Goal: Information Seeking & Learning: Learn about a topic

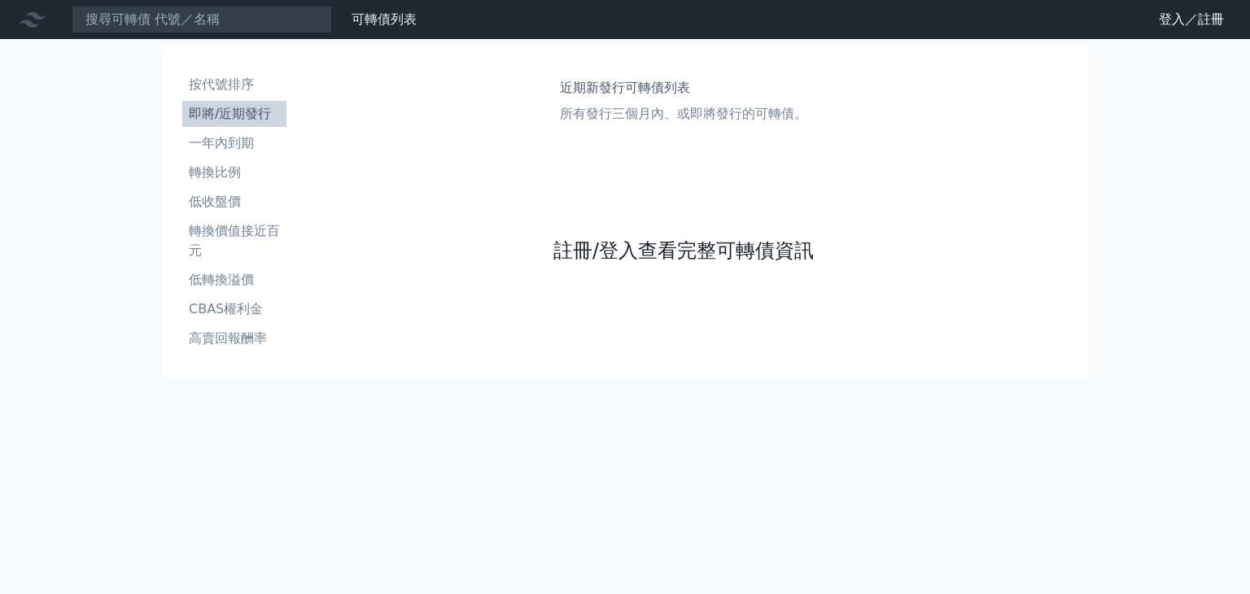
click at [700, 250] on link "註冊/登入查看完整可轉債資訊" at bounding box center [683, 251] width 260 height 26
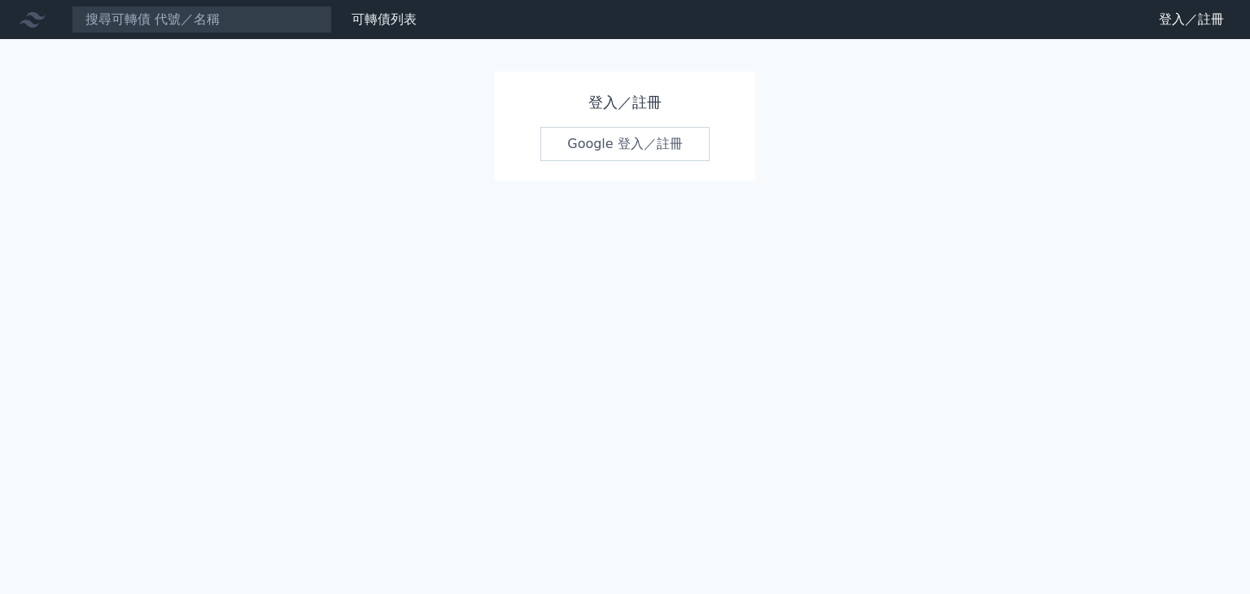
click at [635, 148] on link "Google 登入／註冊" at bounding box center [624, 144] width 169 height 34
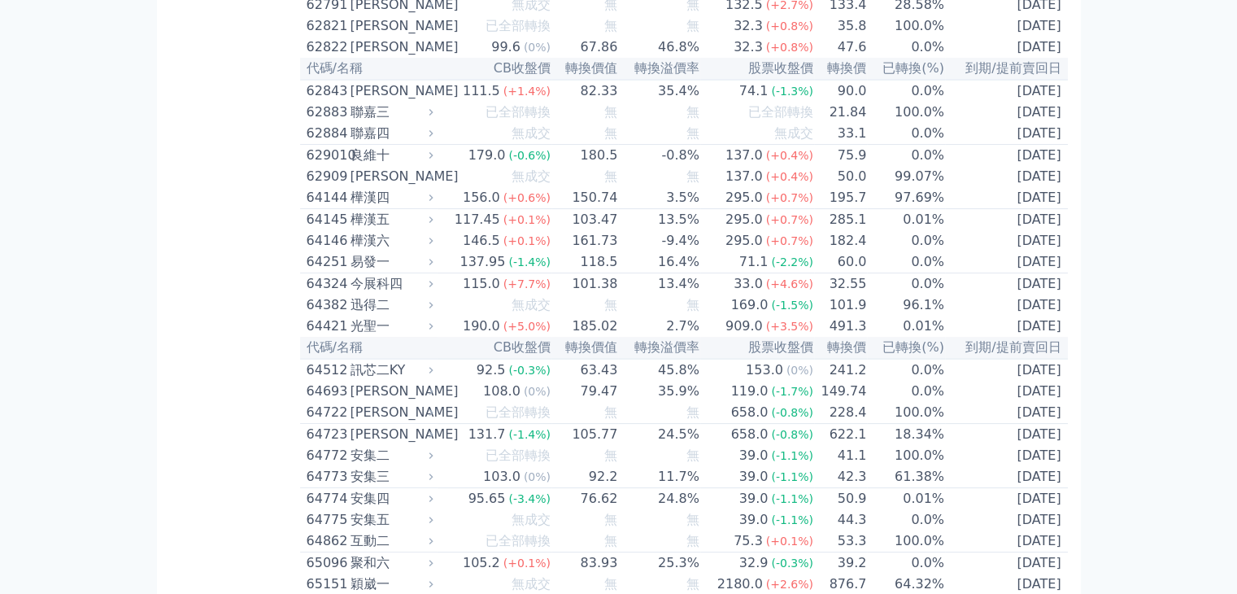
scroll to position [6508, 0]
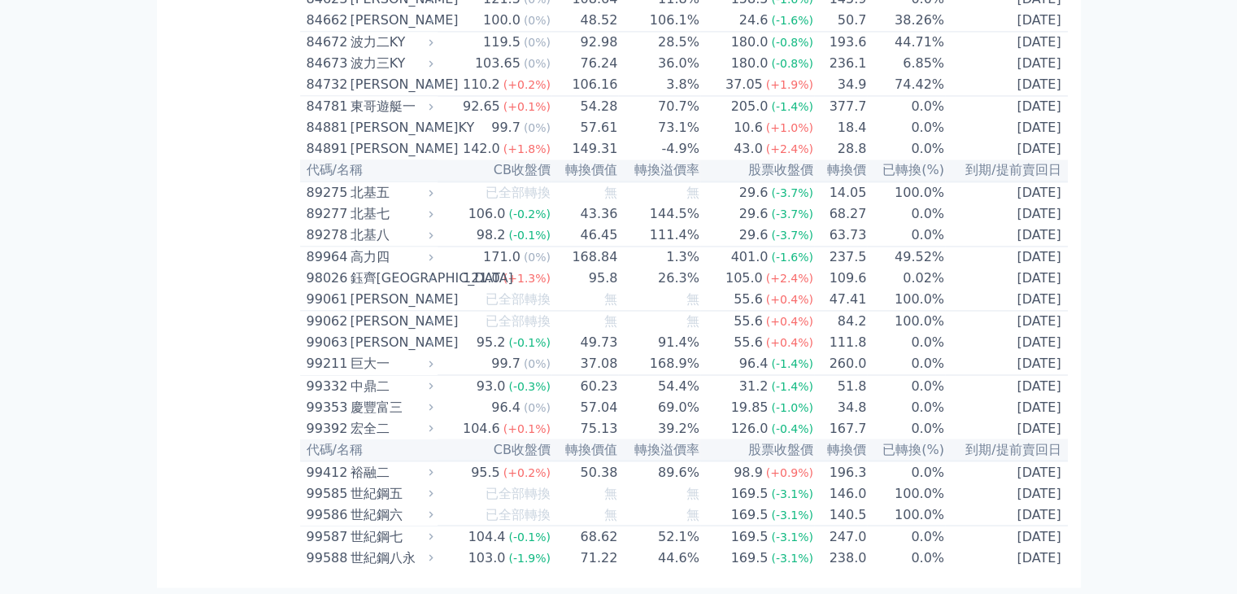
scroll to position [8677, 0]
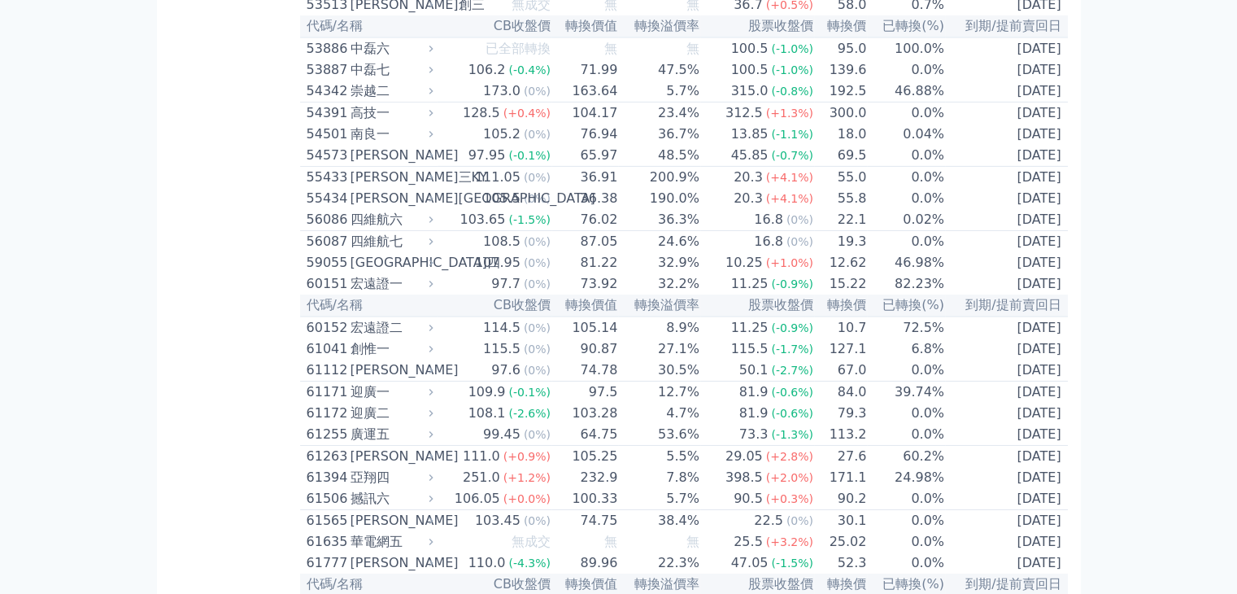
scroll to position [5640, 0]
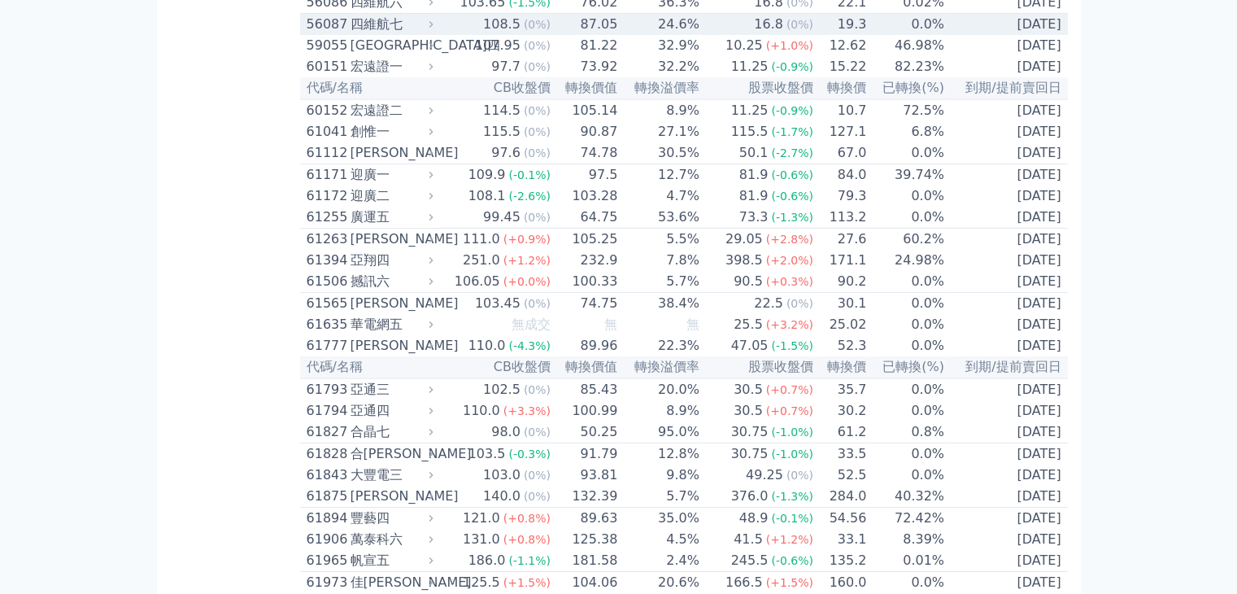
click at [382, 34] on div "四維航七" at bounding box center [391, 25] width 80 height 20
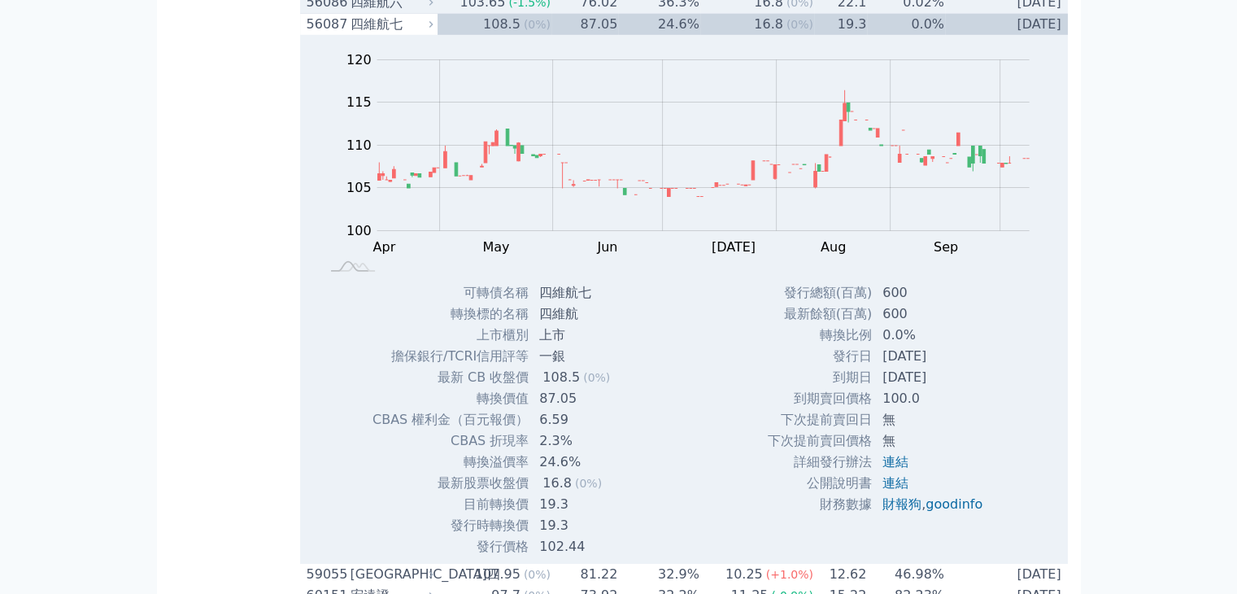
click at [368, 12] on div "四維航六" at bounding box center [391, 3] width 80 height 20
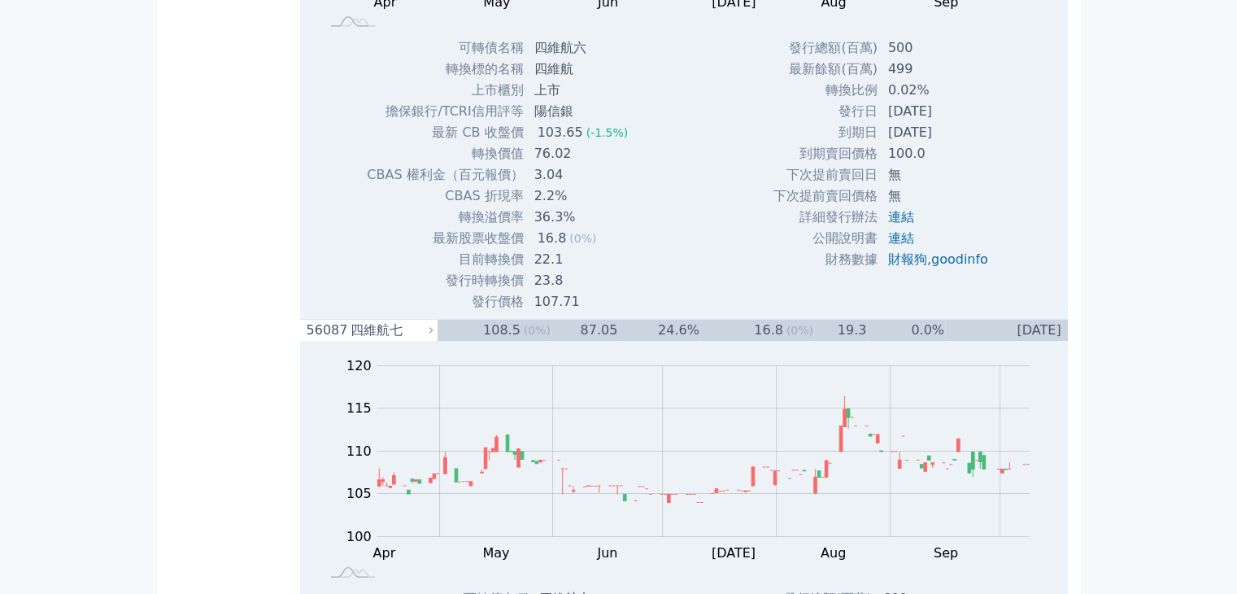
scroll to position [6074, 0]
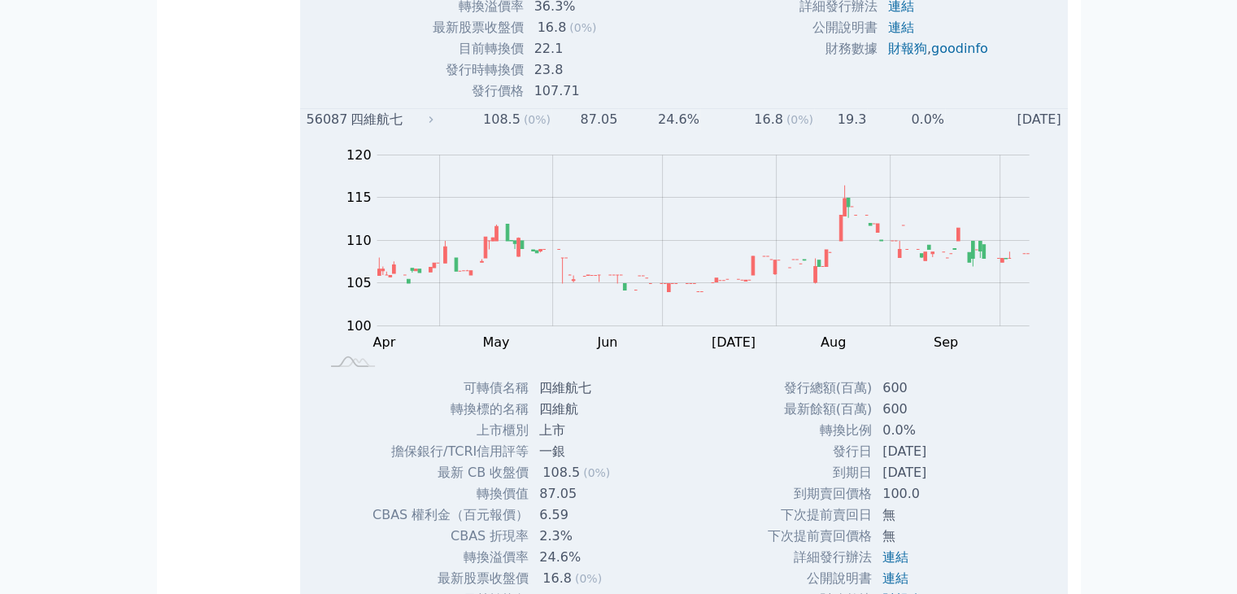
click at [332, 129] on div "56087" at bounding box center [327, 120] width 40 height 20
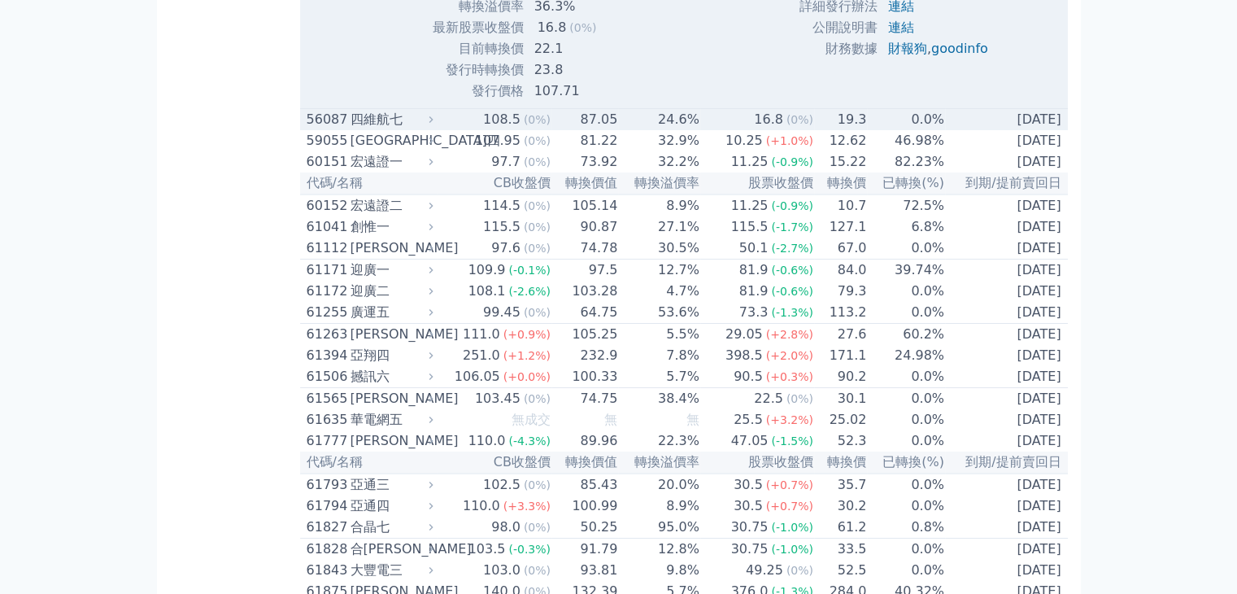
click at [393, 129] on div "四維航七" at bounding box center [391, 120] width 80 height 20
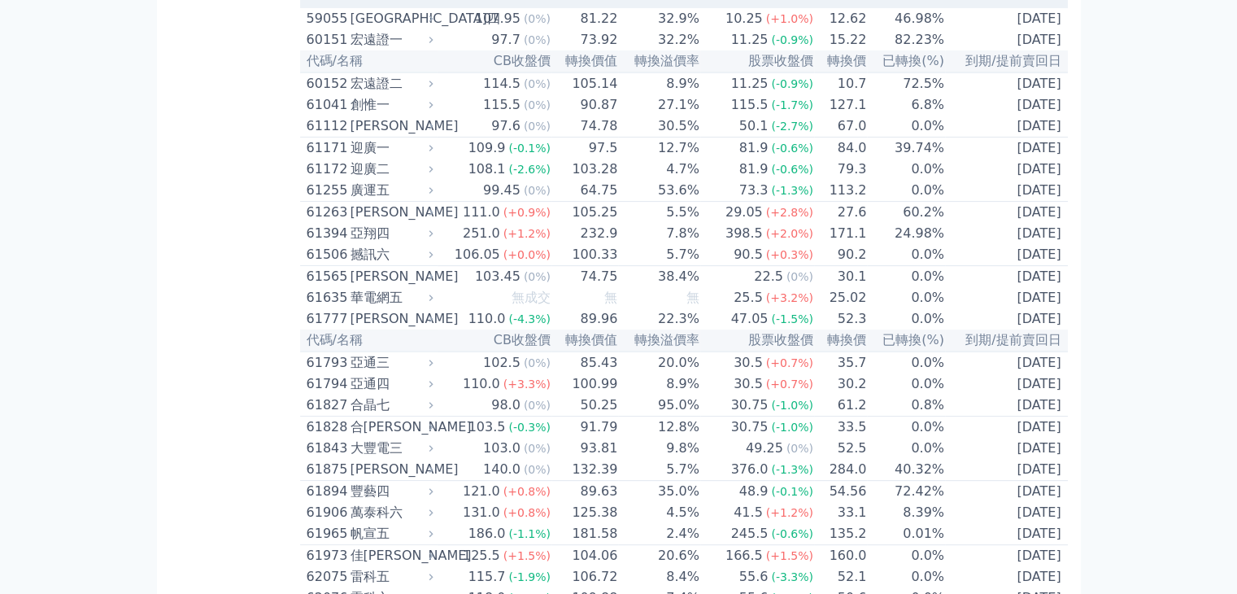
scroll to position [6508, 0]
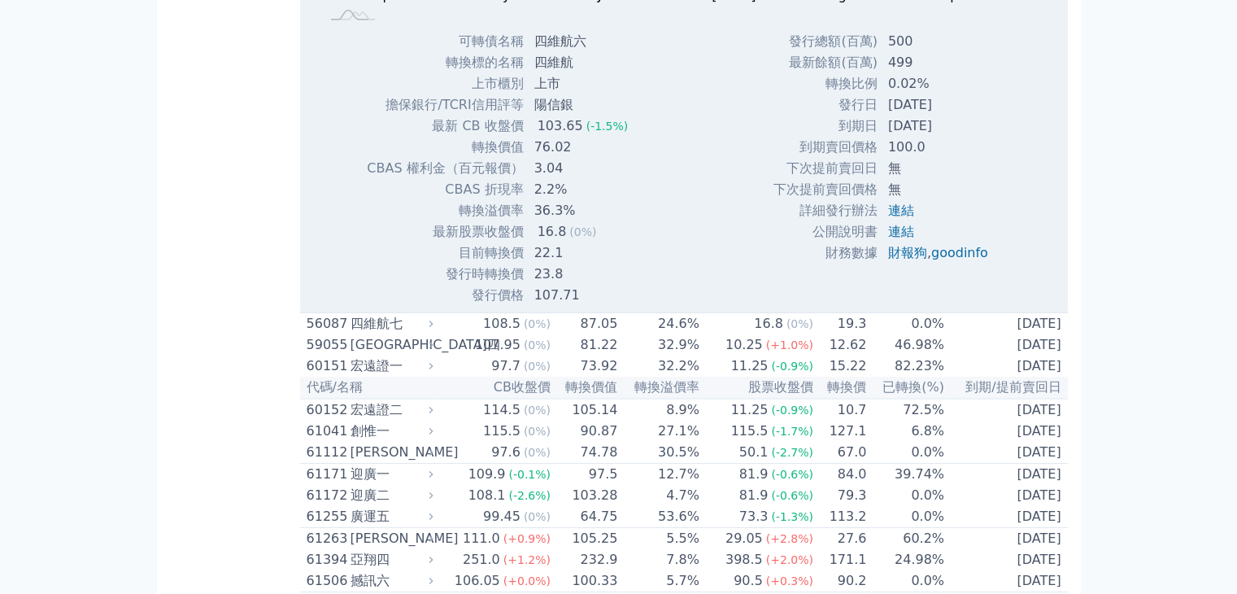
scroll to position [5857, 0]
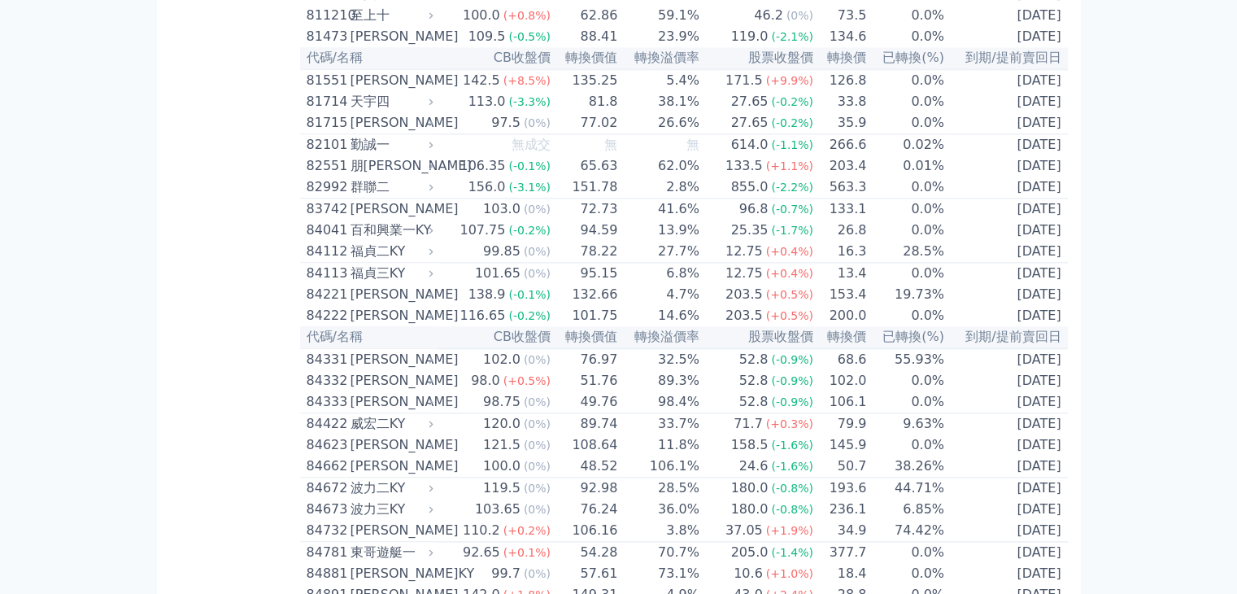
scroll to position [9111, 0]
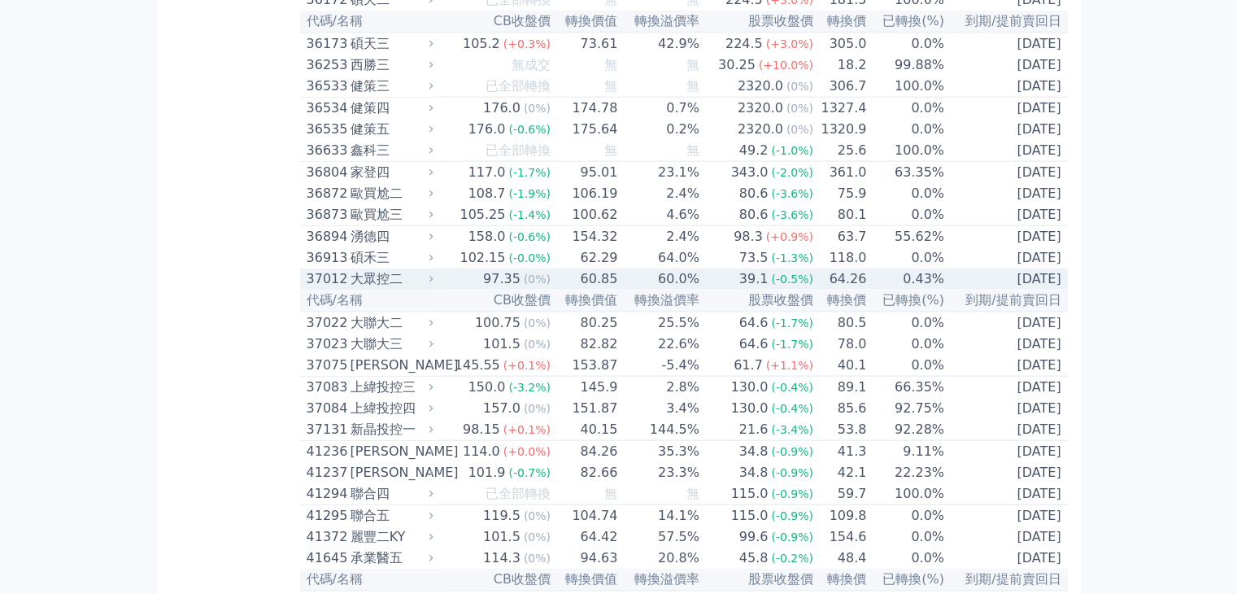
scroll to position [3688, 0]
